Goal: Task Accomplishment & Management: Manage account settings

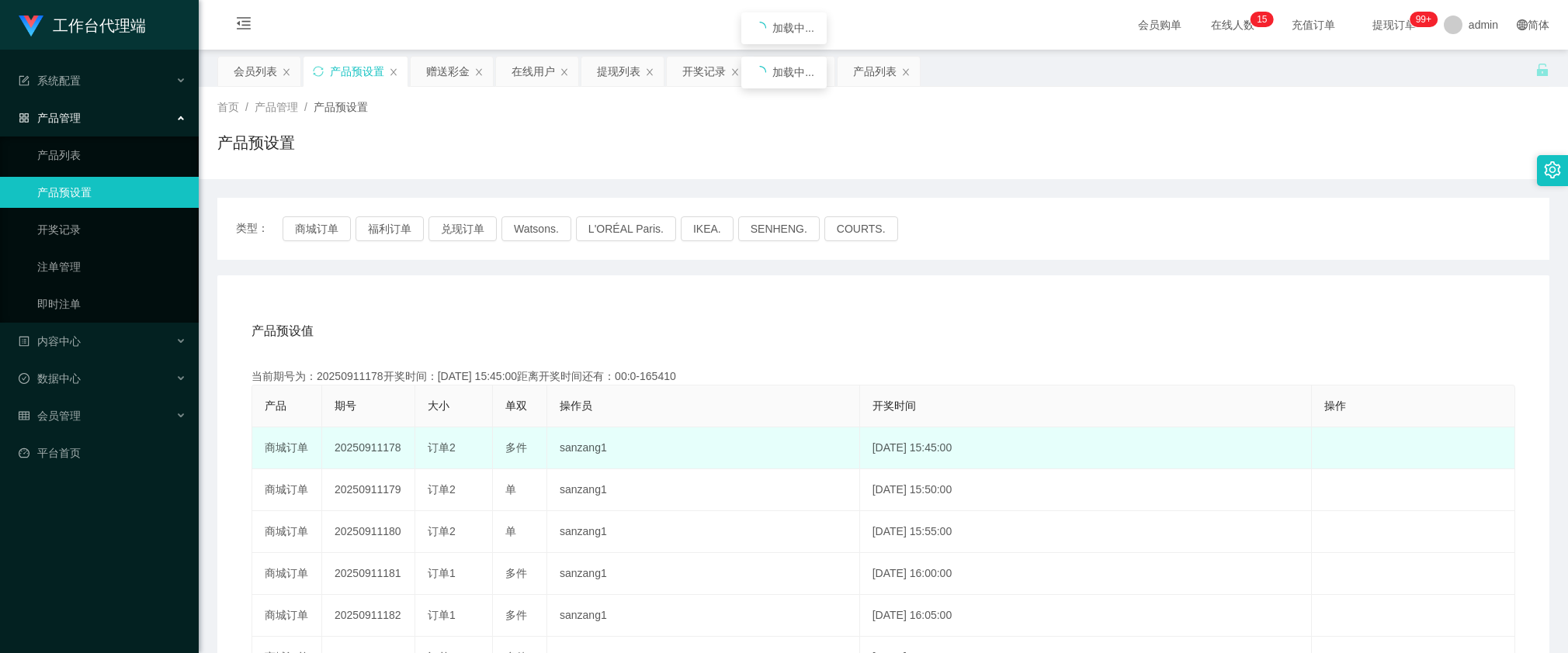
click at [378, 447] on td "20250911178" at bounding box center [368, 448] width 93 height 42
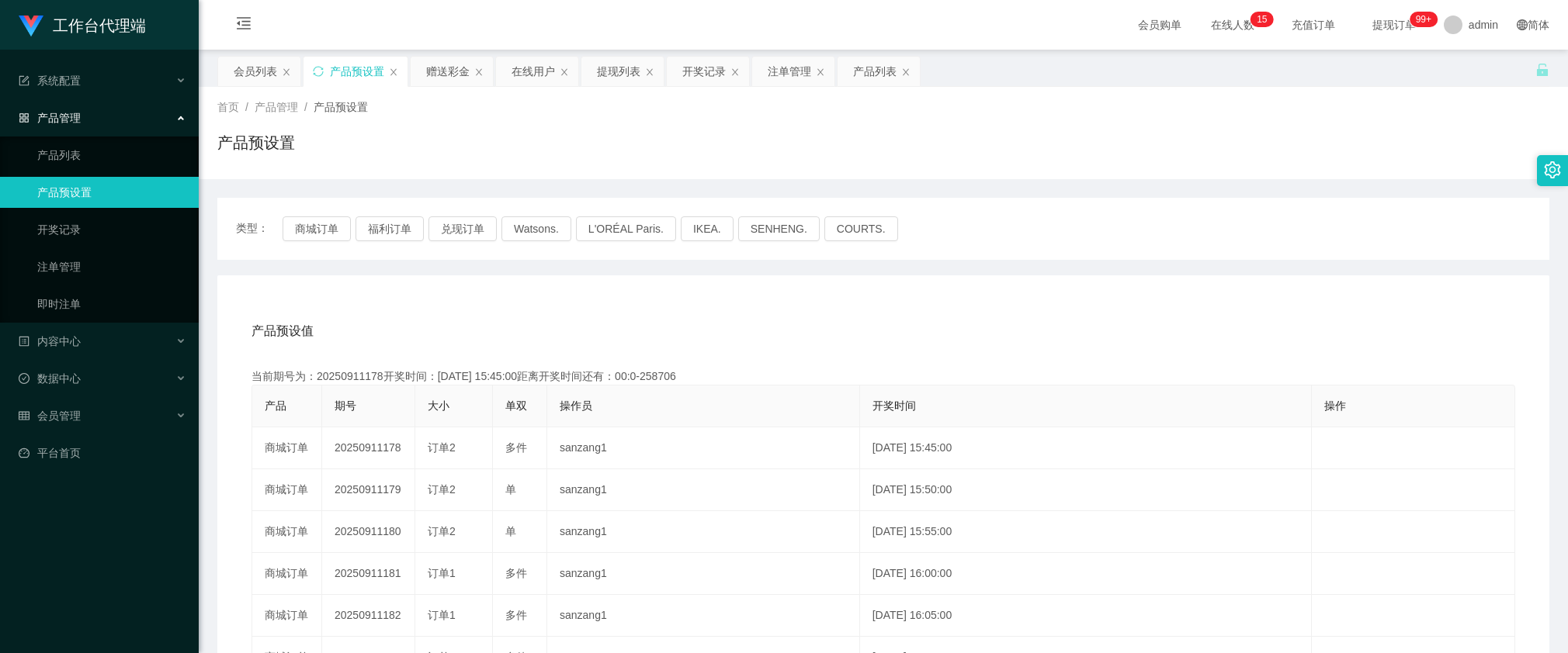
copy td "20250911178"
click at [442, 71] on div "赠送彩金" at bounding box center [448, 71] width 43 height 30
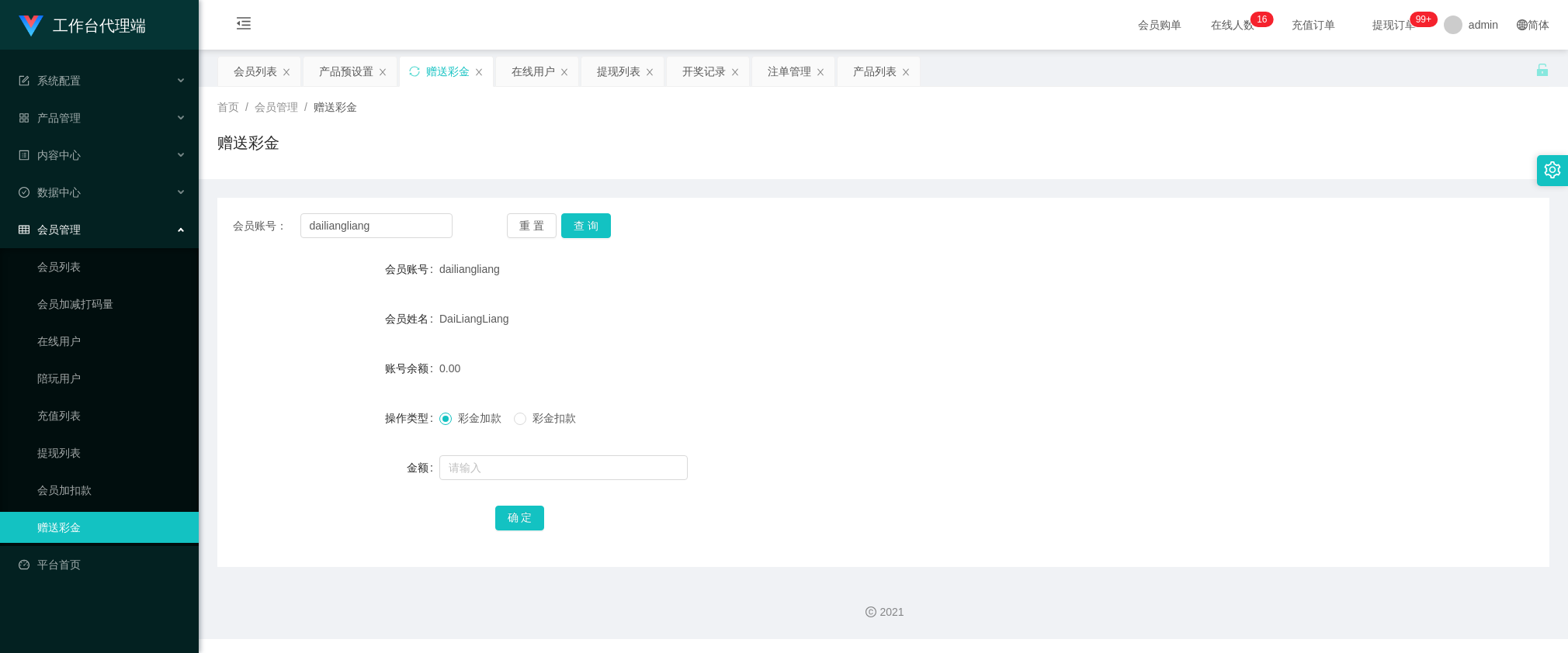
click at [387, 207] on div "会员账号： dailiangliang 重 置 查 询 会员账号 dailiangliang 会员姓名 [PERSON_NAME] 账号余额 0.00 操作类…" at bounding box center [883, 382] width 1332 height 369
drag, startPoint x: 396, startPoint y: 218, endPoint x: 440, endPoint y: 229, distance: 45.4
click at [396, 218] on input "dailiangliang" at bounding box center [376, 226] width 152 height 25
paste input "88023031"
click at [594, 218] on button "查 询" at bounding box center [586, 226] width 50 height 25
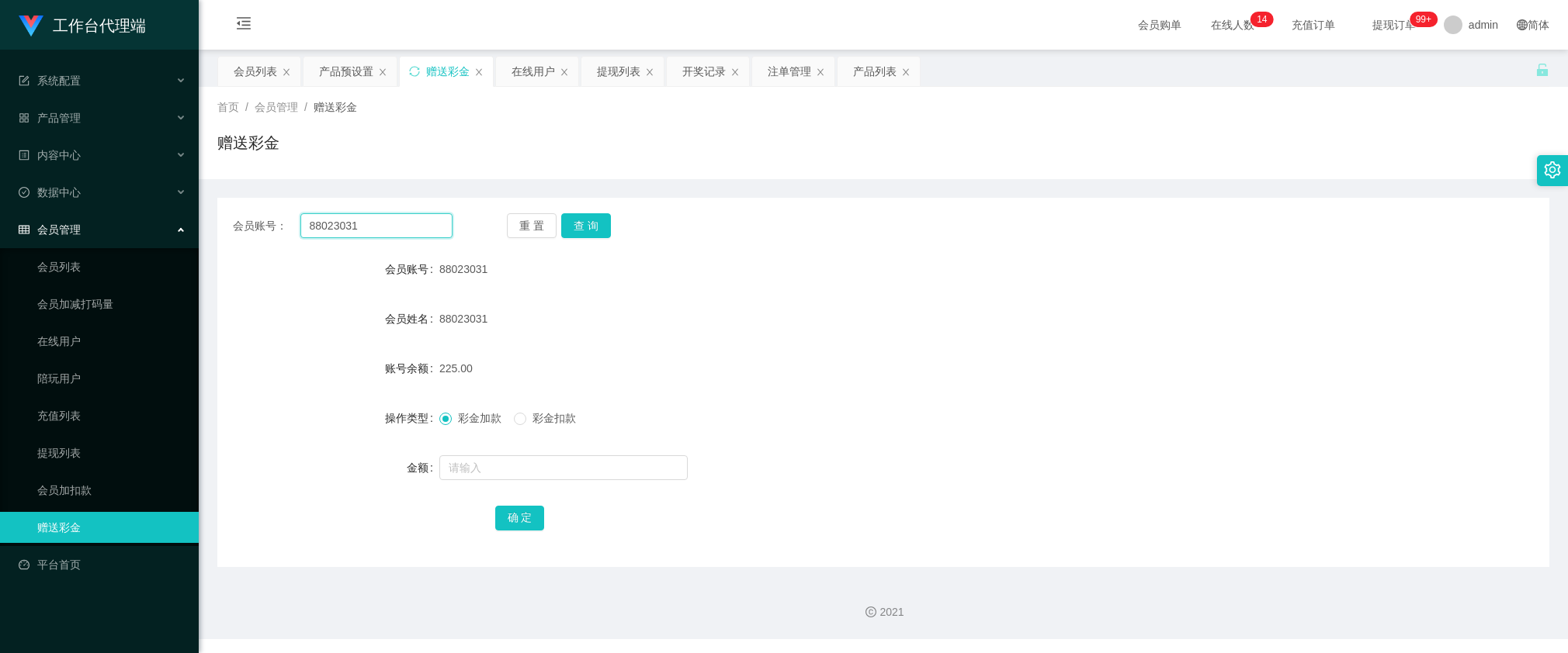
click at [428, 233] on input "88023031" at bounding box center [376, 226] width 152 height 25
paste input "lauyoung98"
type input "lauyoung98"
click at [586, 223] on button "查 询" at bounding box center [586, 226] width 50 height 25
click at [1147, 366] on div "265.00" at bounding box center [828, 368] width 777 height 31
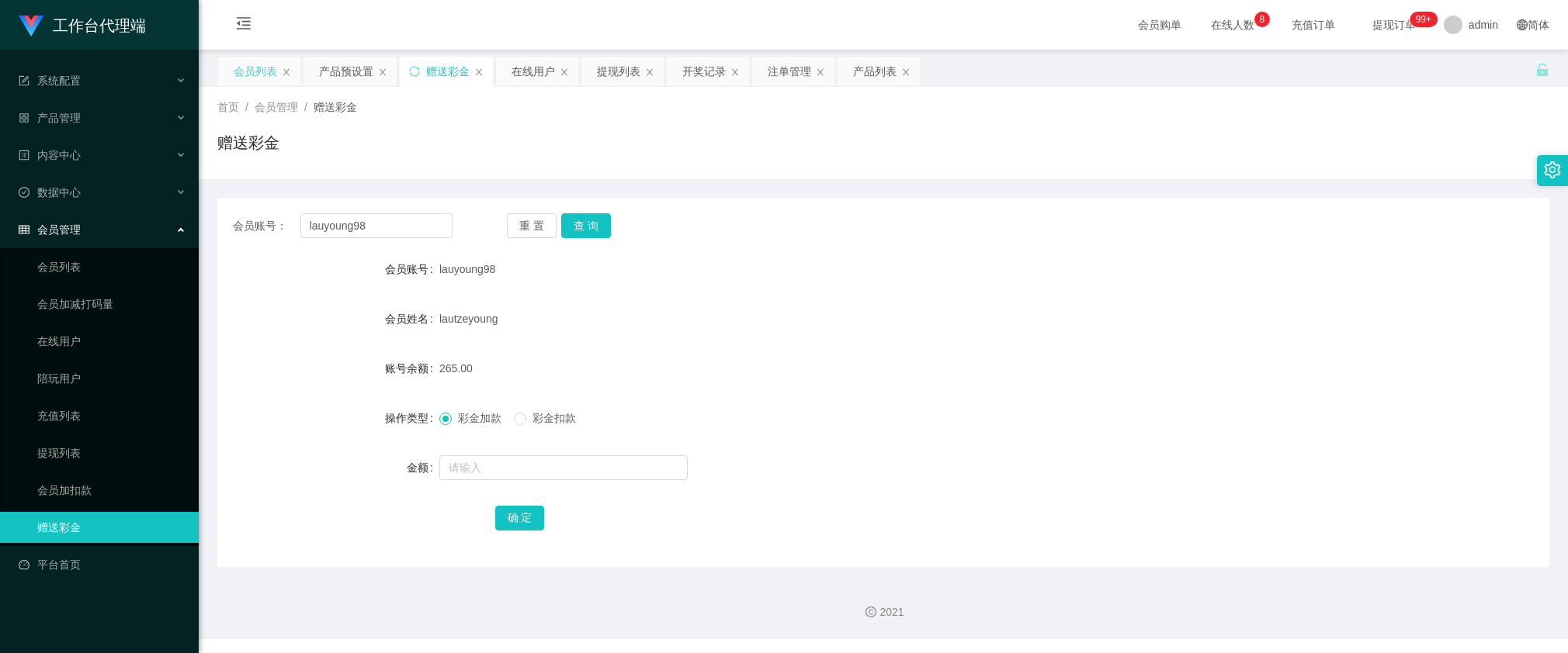
click at [251, 63] on div "会员列表" at bounding box center [255, 71] width 43 height 30
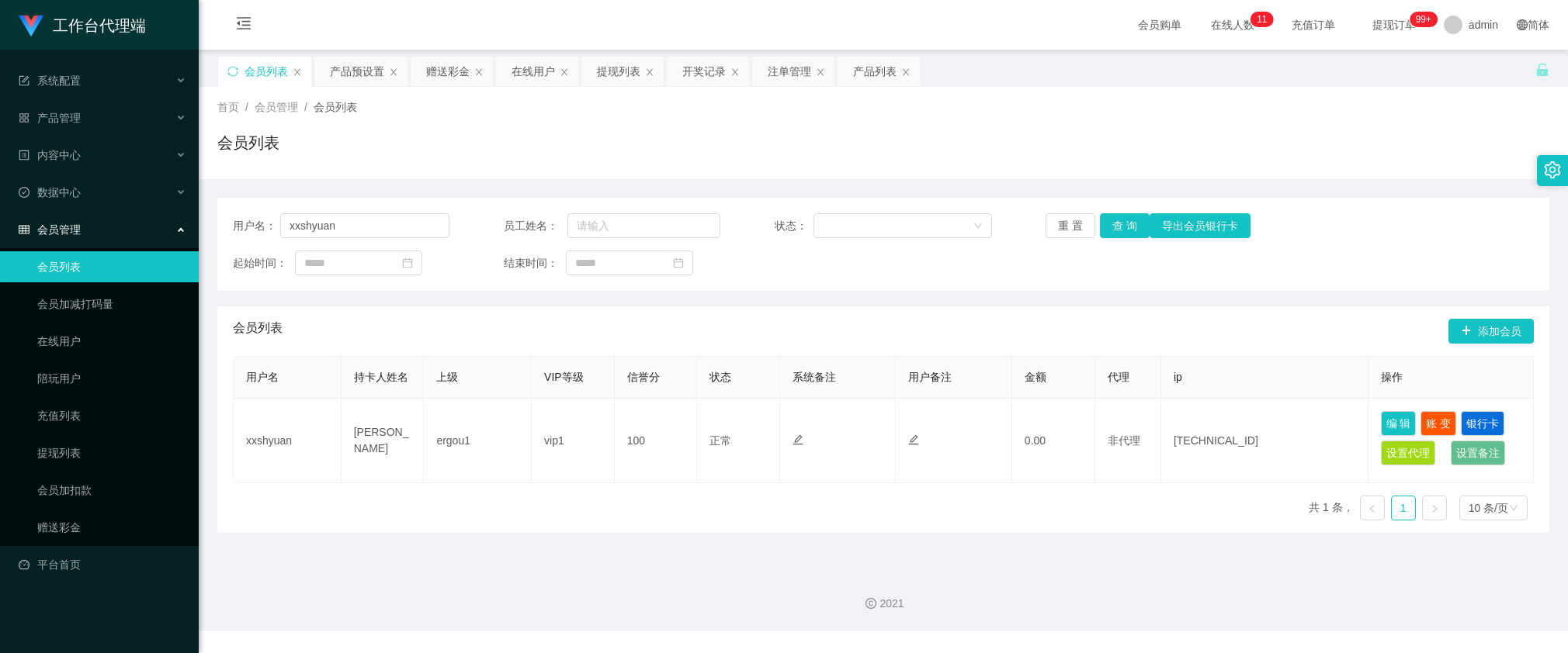
click at [410, 242] on div "用户名： xxshyuan 员工姓名： 状态： 重 置 查 询 导出会员银行卡 起始时间： 结束时间：" at bounding box center [883, 244] width 1332 height 93
click at [406, 222] on input "xxshyuan" at bounding box center [364, 226] width 169 height 25
paste input "88023031"
type input "88023031"
click at [1125, 223] on button "查 询" at bounding box center [1124, 226] width 50 height 25
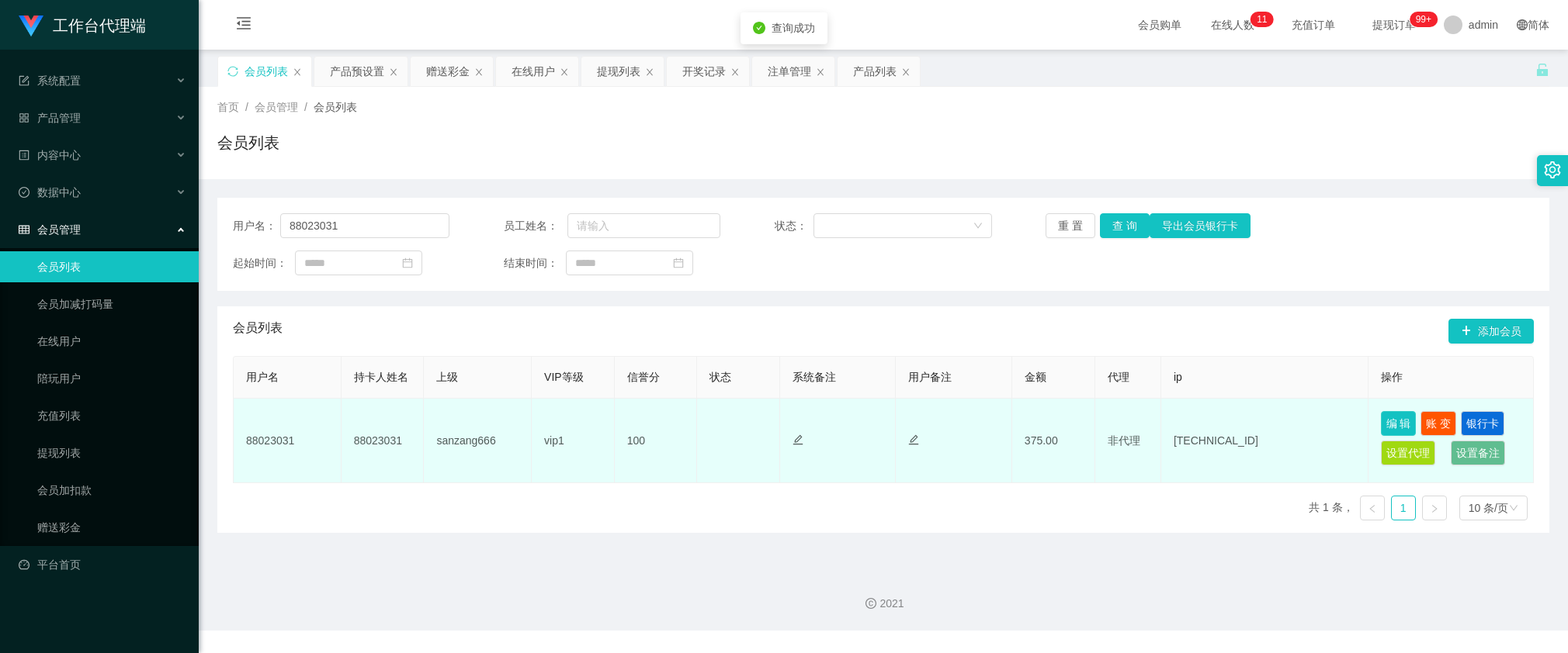
click at [1381, 412] on button "编 辑" at bounding box center [1398, 423] width 36 height 25
type input "88023031"
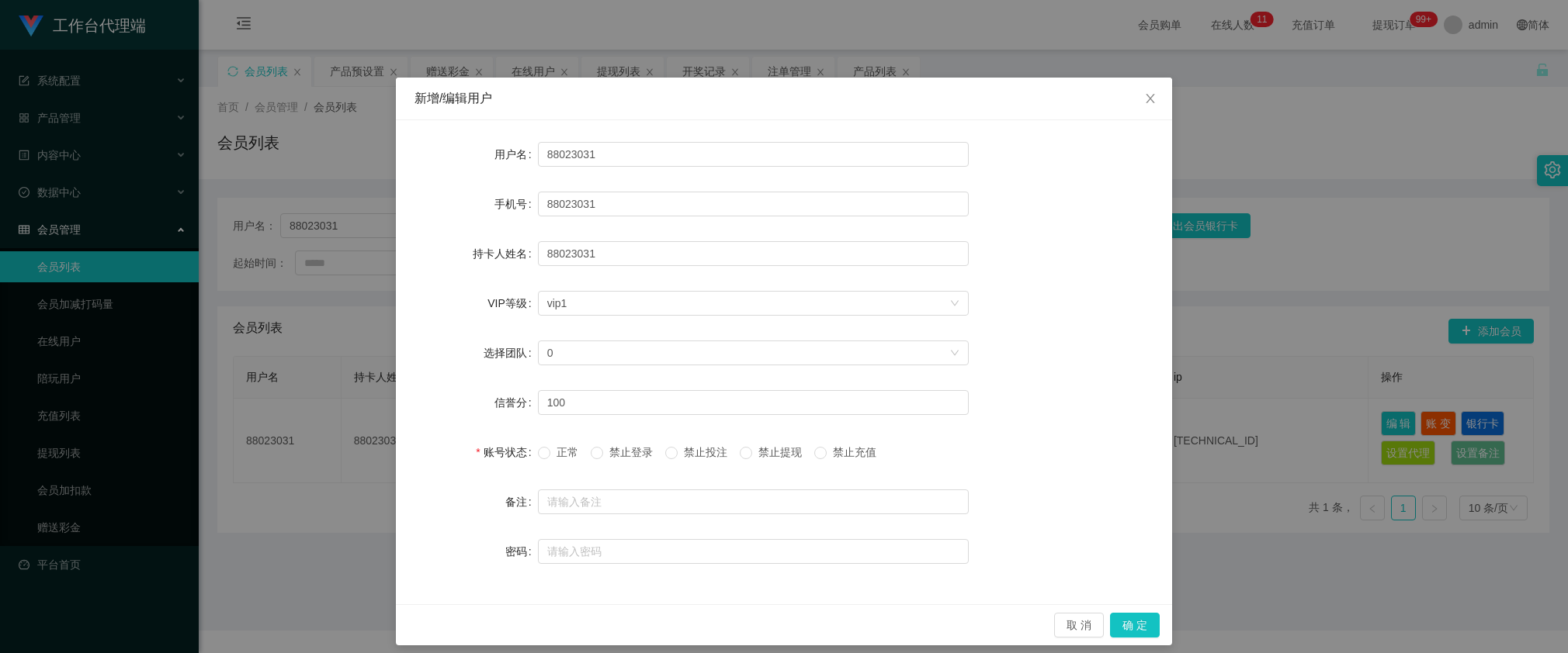
scroll to position [10, 0]
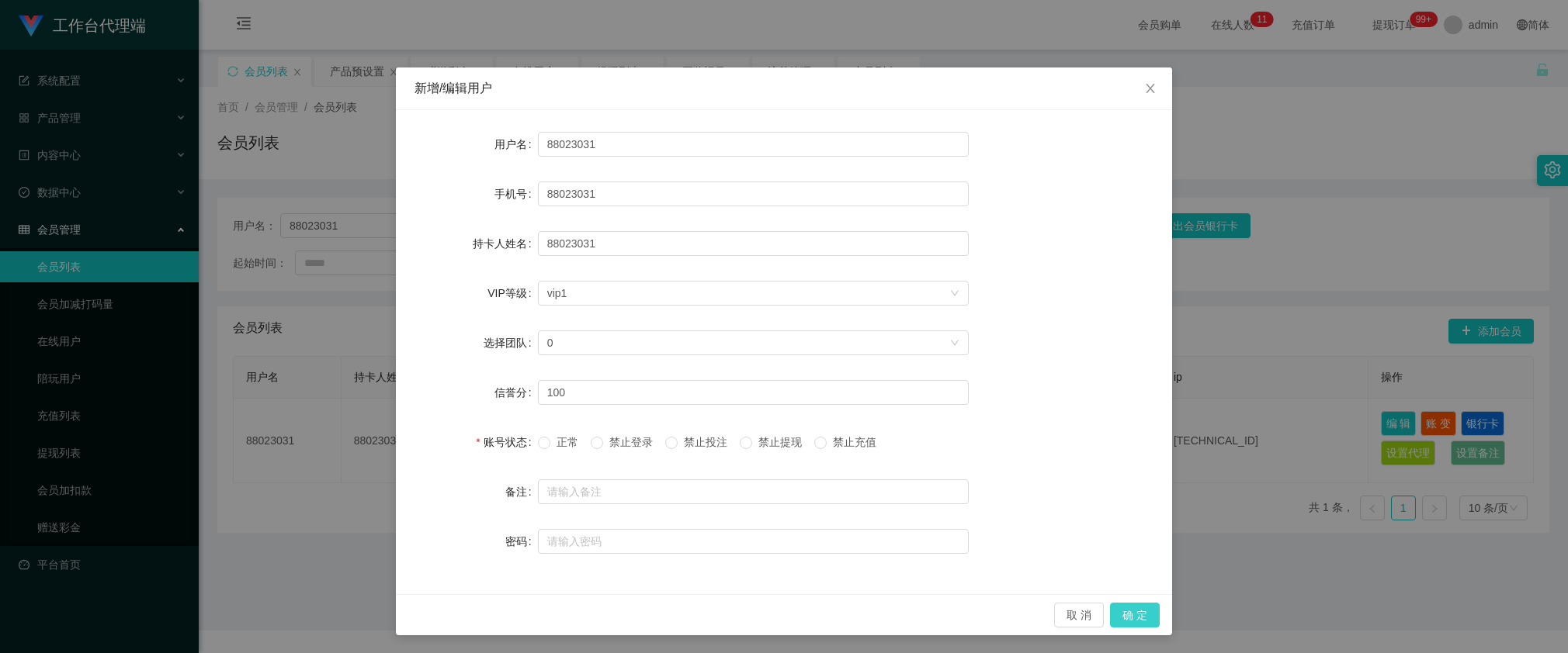
click at [1148, 610] on button "确 定" at bounding box center [1135, 615] width 50 height 25
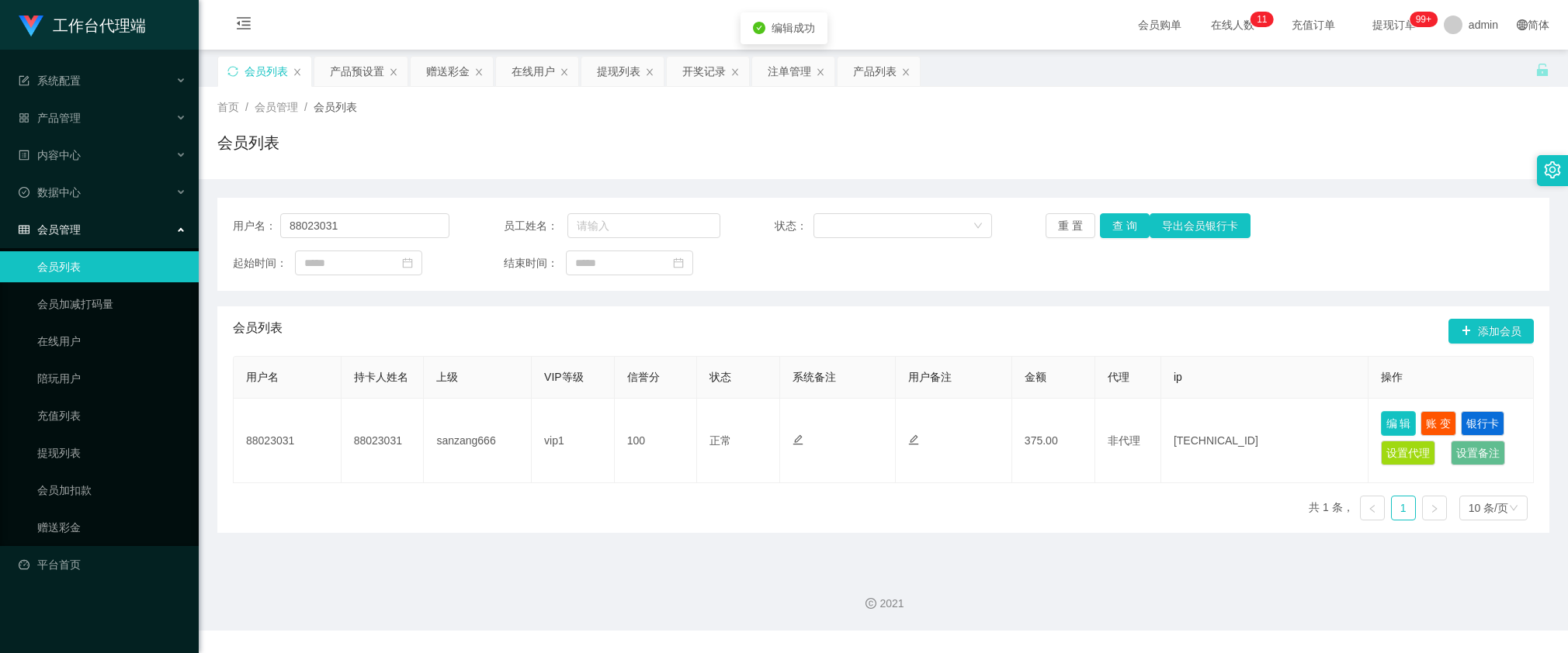
scroll to position [0, 0]
